Goal: Book appointment/travel/reservation

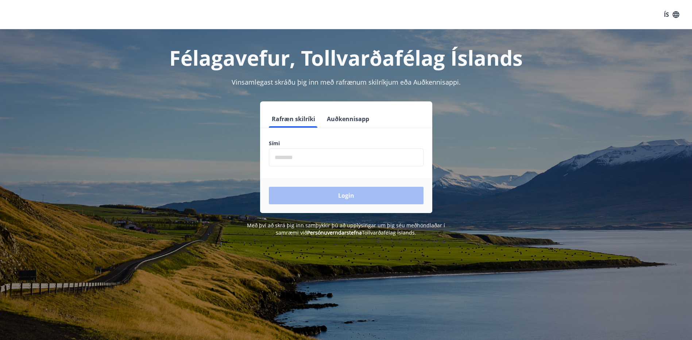
click at [351, 119] on button "Auðkennisapp" at bounding box center [348, 119] width 48 height 18
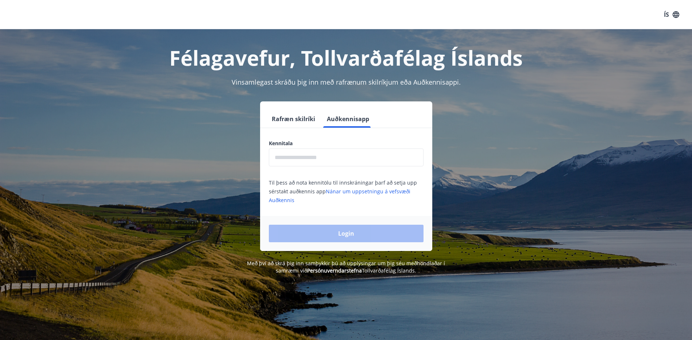
click at [339, 157] on input "text" at bounding box center [346, 157] width 155 height 18
type input "**********"
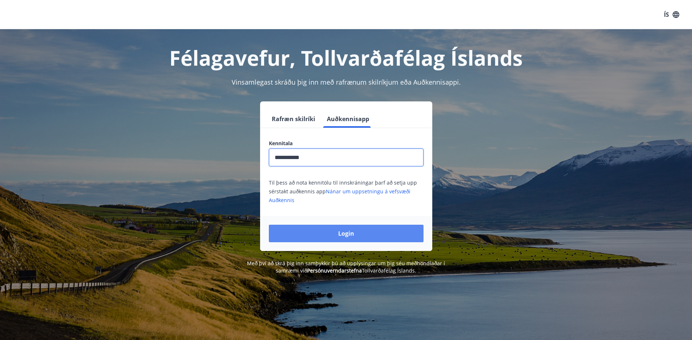
click at [354, 239] on button "Login" at bounding box center [346, 234] width 155 height 18
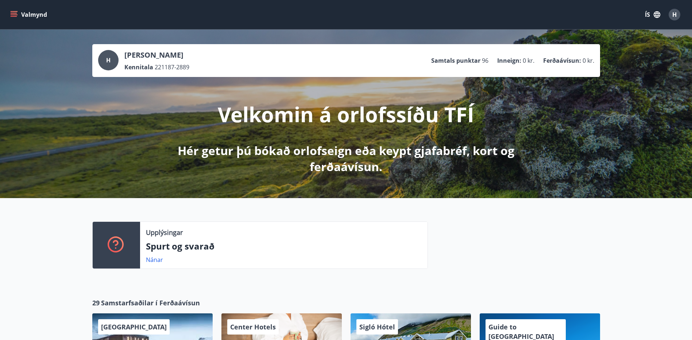
click at [22, 13] on button "Valmynd" at bounding box center [29, 14] width 41 height 13
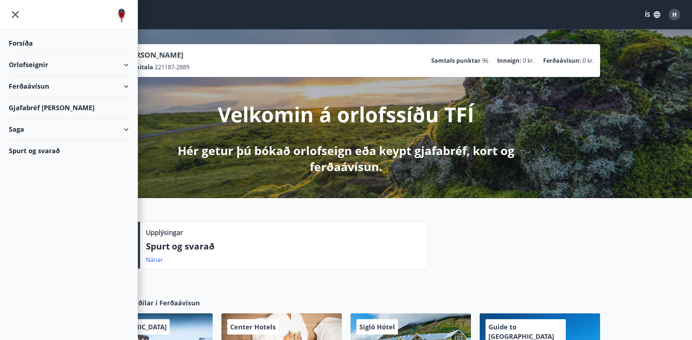
click at [125, 68] on div "Orlofseignir" at bounding box center [69, 65] width 120 height 22
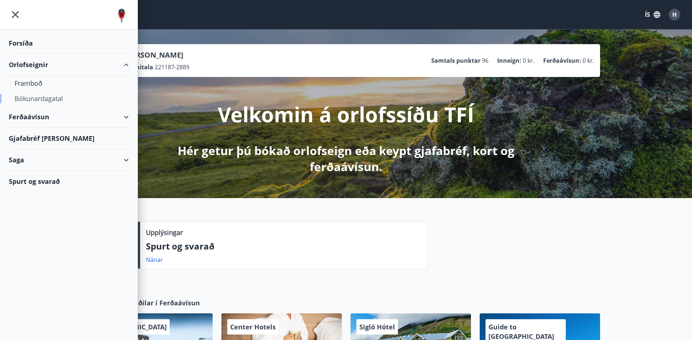
click at [39, 99] on div "Bókunardagatal" at bounding box center [69, 98] width 108 height 15
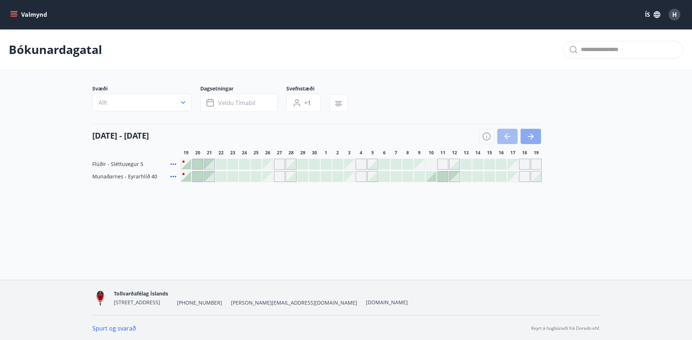
click at [533, 136] on icon "button" at bounding box center [531, 136] width 3 height 6
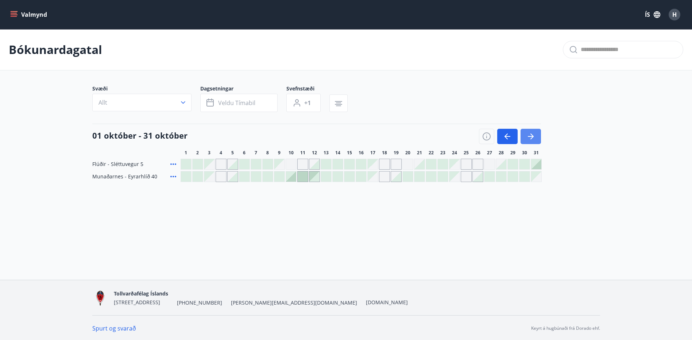
click at [540, 137] on button "button" at bounding box center [530, 136] width 20 height 15
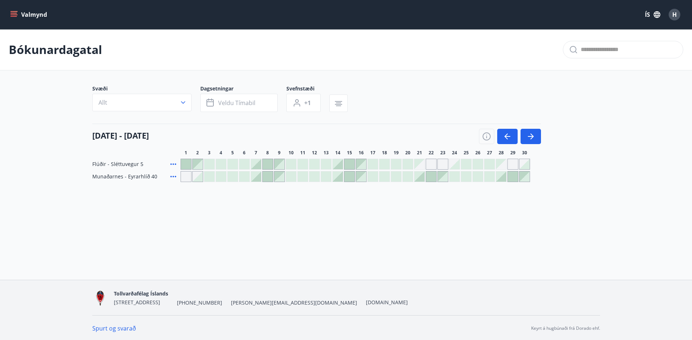
click at [393, 164] on div at bounding box center [396, 164] width 10 height 10
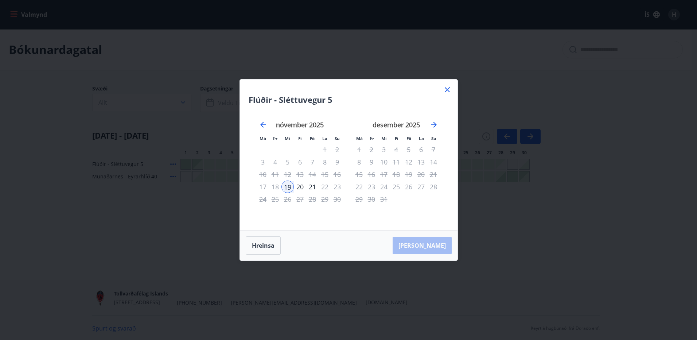
click at [447, 91] on icon at bounding box center [447, 89] width 9 height 9
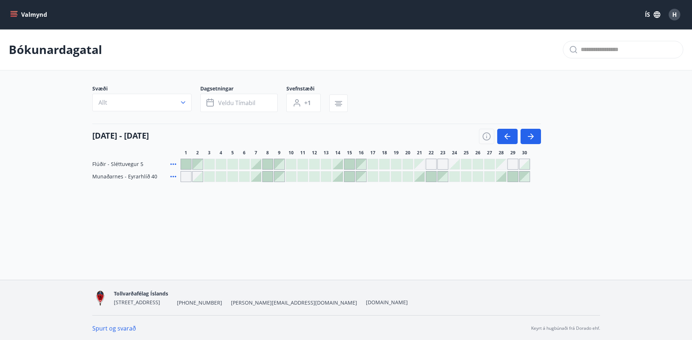
click at [379, 77] on main "Bókunardagatal Svæði Allt Dagsetningar Veldu tímabil Svefnstæði +1 01 nóvember …" at bounding box center [346, 105] width 692 height 153
